Goal: Information Seeking & Learning: Check status

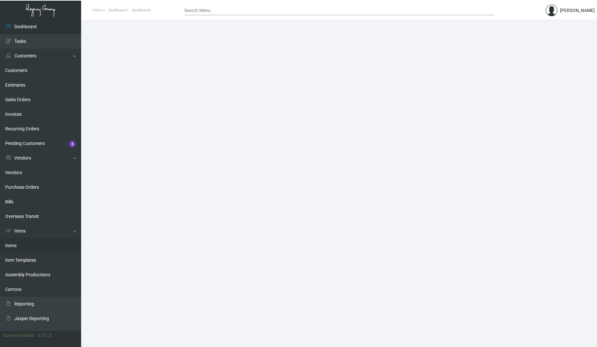
click at [22, 246] on link "Items" at bounding box center [40, 246] width 81 height 15
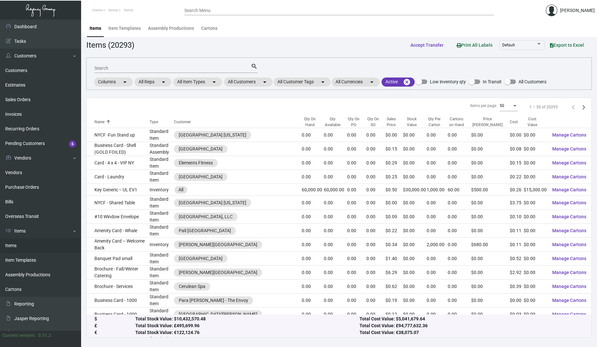
click at [151, 67] on input "Search" at bounding box center [172, 68] width 156 height 5
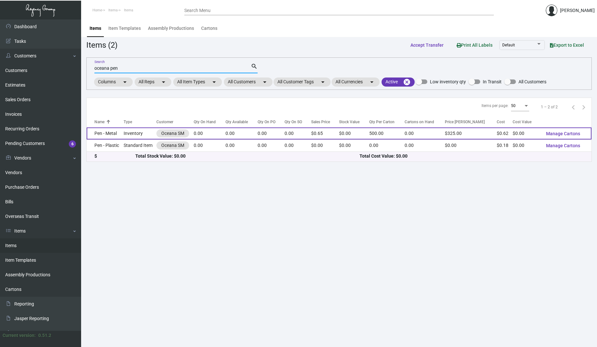
type input "oceana pen"
click at [120, 134] on td "Pen - Metal" at bounding box center [105, 134] width 37 height 12
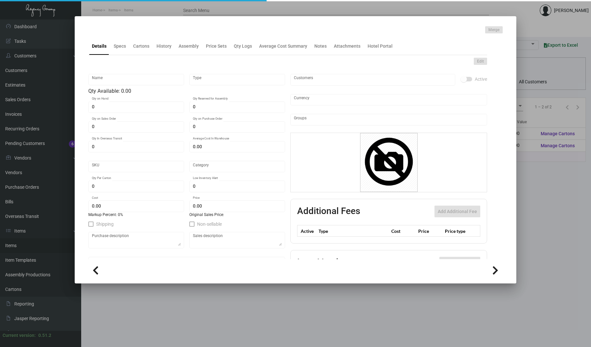
type input "Pen - Metal"
type input "Inventory"
type input "$ 0.195"
type input "322-Pen-36"
type input "Standard"
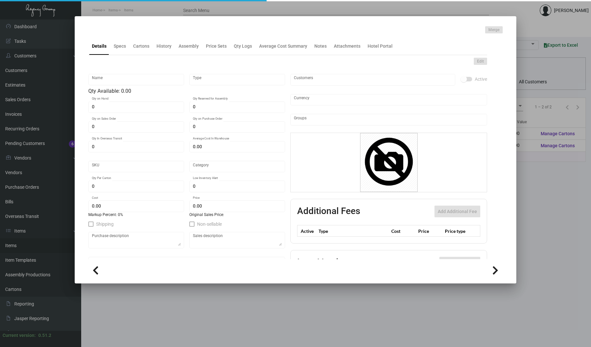
type input "500"
type input "2,500"
type input "$ 0.618"
type input "$ 0.65"
checkbox input "true"
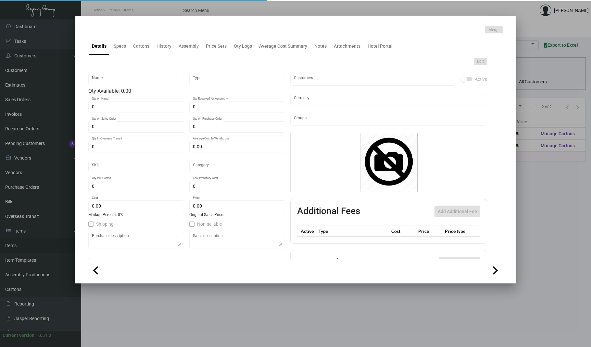
checkbox input "true"
type input "United States Dollar $"
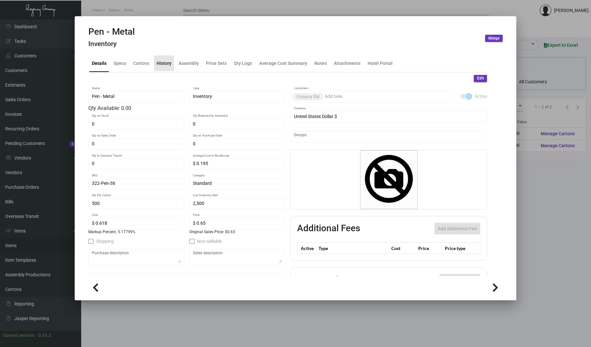
click at [159, 63] on div "History" at bounding box center [163, 63] width 15 height 7
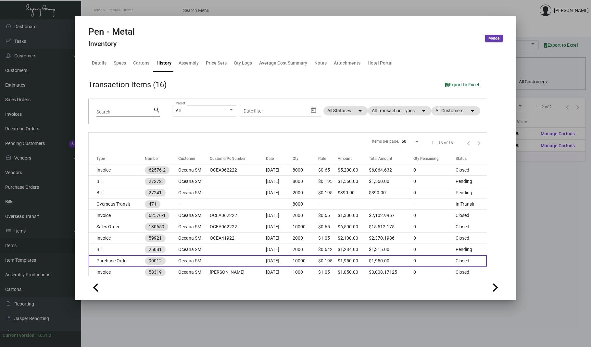
click at [217, 261] on td at bounding box center [238, 260] width 56 height 11
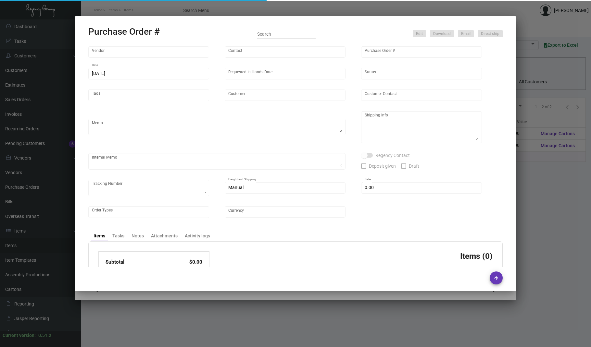
type input "Prostar - Pens"
type input "[PERSON_NAME]"
type input "90012"
type input "[DATE]"
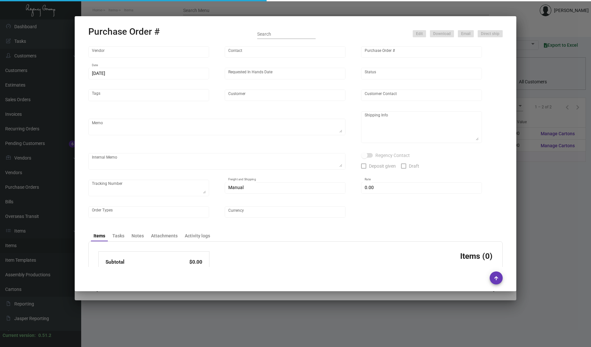
type input "Oceana SM"
type textarea "Regency Group NJ - [PERSON_NAME] [STREET_ADDRESS]"
checkbox input "true"
type input "$ 0.00"
type input "United States Dollar $"
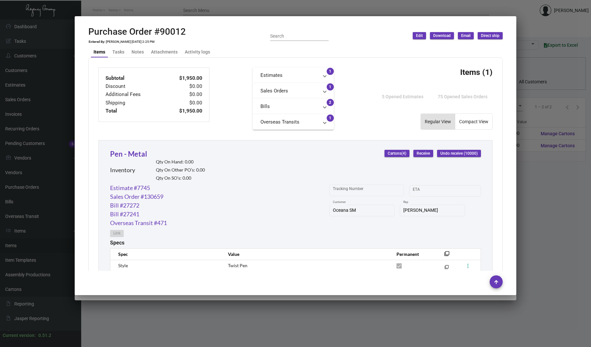
scroll to position [334, 0]
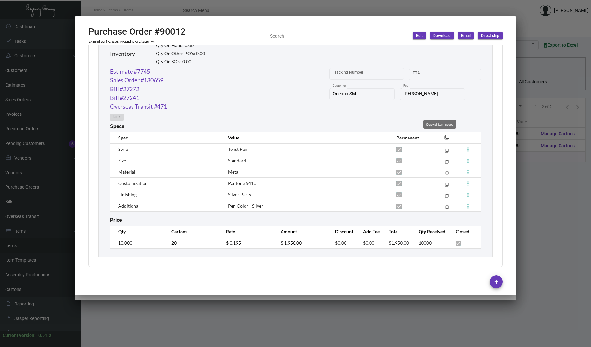
click at [444, 137] on mat-icon "filter_none" at bounding box center [446, 139] width 5 height 5
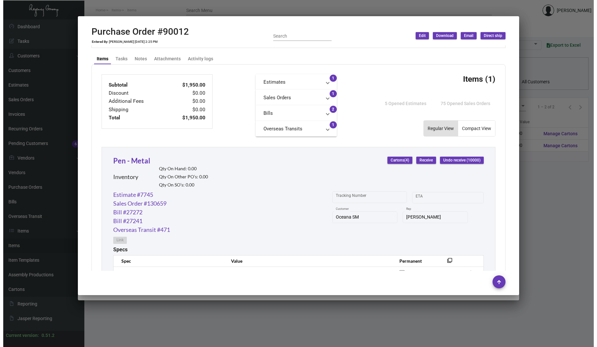
scroll to position [260, 0]
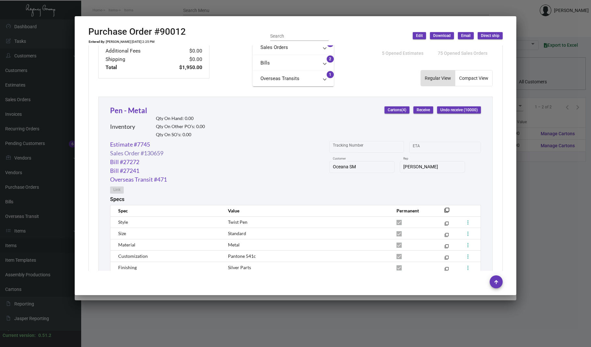
click at [147, 151] on link "Sales Order #130659" at bounding box center [136, 153] width 53 height 9
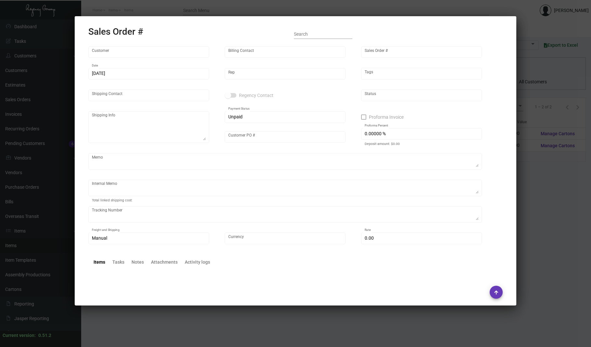
type input "Oceana SM"
type input "[PERSON_NAME]"
type input "130659"
type input "[DATE]"
type input "[PERSON_NAME]"
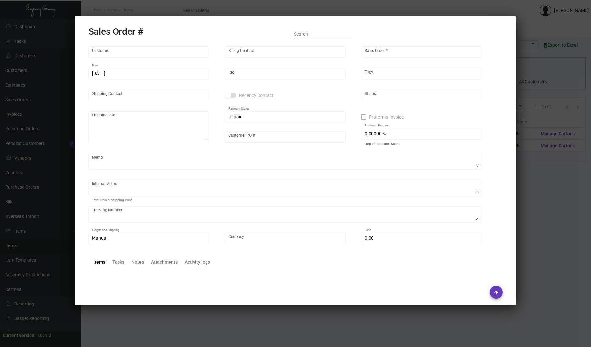
type input "[PERSON_NAME]"
type textarea "Oceana SM - [PERSON_NAME] [STREET_ADDRESS]"
type input "OCEA062222"
type textarea "2K by AIR"
type textarea "52.48 8k pen metal 272.80"
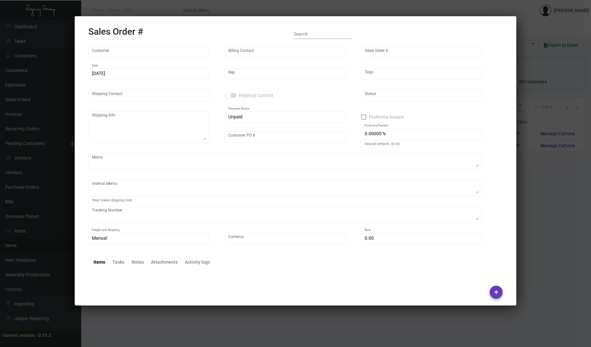
type input "United States Dollar $"
type input "$ 0.00"
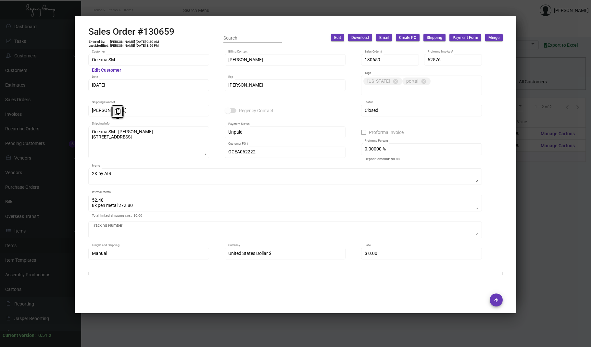
click at [86, 126] on div "Oceana SM Customer Edit Customer [PERSON_NAME] Billing Contact 130659 Sales Ord…" at bounding box center [295, 162] width 430 height 226
click at [31, 133] on div at bounding box center [295, 173] width 591 height 347
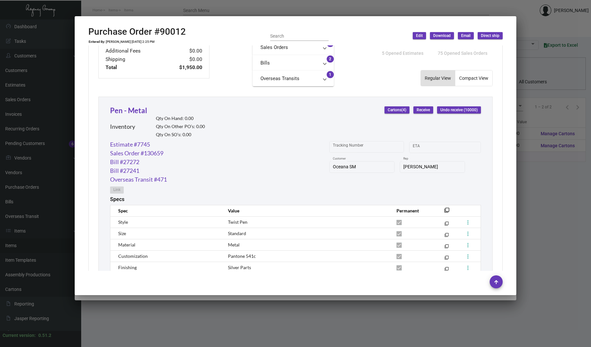
click at [31, 133] on div at bounding box center [295, 173] width 591 height 347
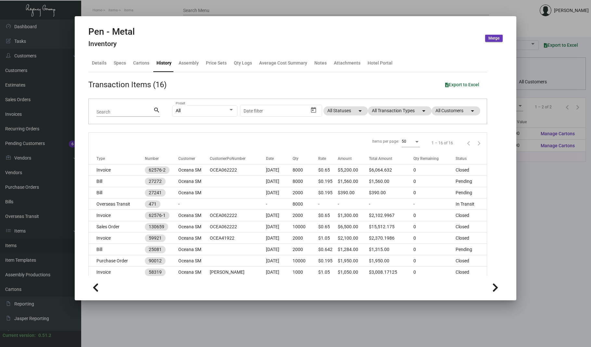
click at [527, 190] on div at bounding box center [295, 173] width 591 height 347
